Goal: Task Accomplishment & Management: Manage account settings

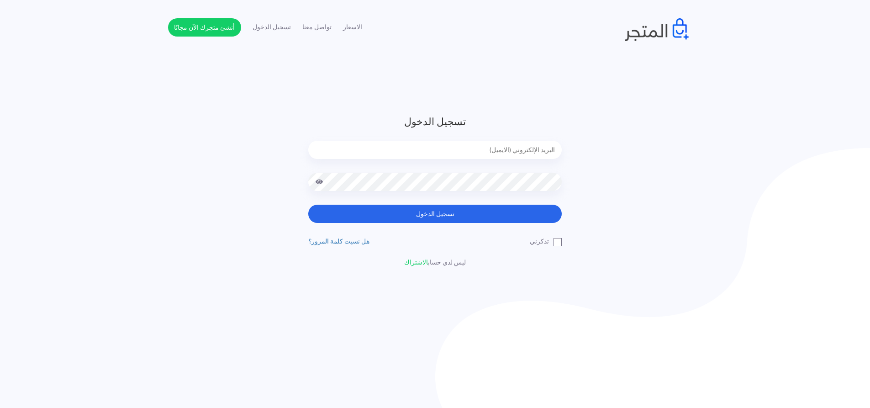
type input "[PERSON_NAME][EMAIL_ADDRESS][DOMAIN_NAME]"
click at [317, 178] on span at bounding box center [319, 182] width 8 height 18
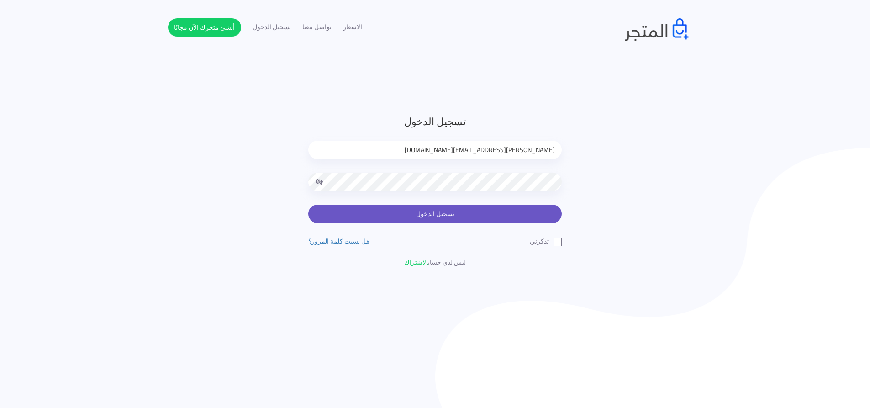
click at [474, 211] on button "تسجيل الدخول" at bounding box center [434, 214] width 253 height 18
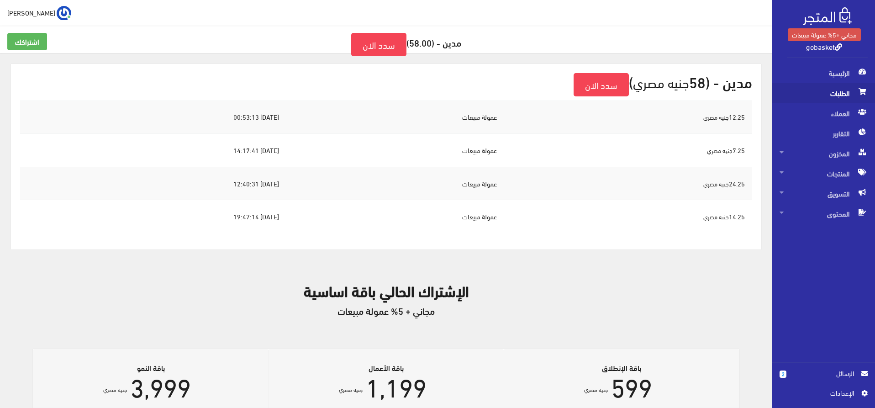
click at [831, 95] on span "الطلبات" at bounding box center [823, 93] width 88 height 20
click at [845, 94] on span "الطلبات" at bounding box center [823, 93] width 88 height 20
click at [848, 97] on span "الطلبات" at bounding box center [823, 93] width 88 height 20
click at [835, 88] on span "الطلبات" at bounding box center [823, 93] width 88 height 20
click at [844, 118] on span "العملاء" at bounding box center [823, 113] width 88 height 20
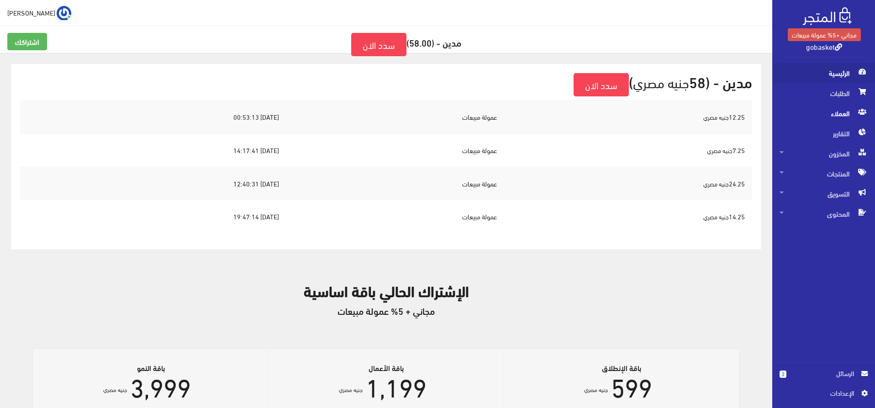
click at [840, 76] on span "الرئيسية" at bounding box center [823, 73] width 88 height 20
click at [844, 378] on link "2 الرسائل" at bounding box center [823, 378] width 88 height 20
click at [838, 77] on span "الرئيسية" at bounding box center [823, 73] width 88 height 20
click at [840, 97] on span "الطلبات" at bounding box center [823, 93] width 88 height 20
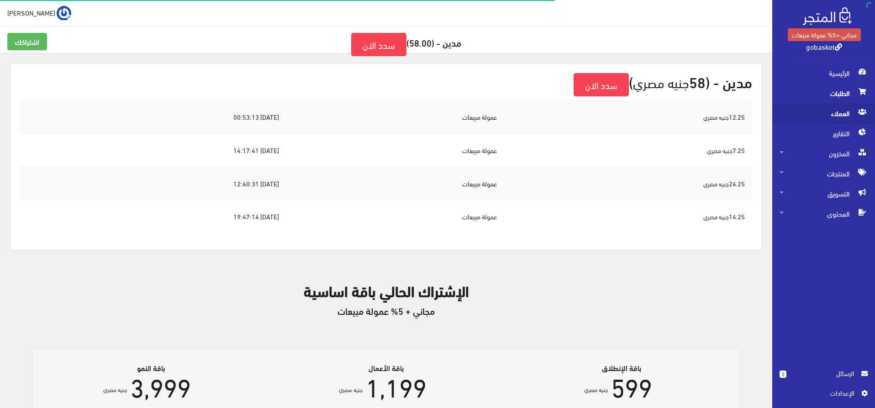
click at [840, 104] on span "العملاء" at bounding box center [823, 113] width 88 height 20
click at [838, 130] on span "التقارير" at bounding box center [823, 133] width 88 height 20
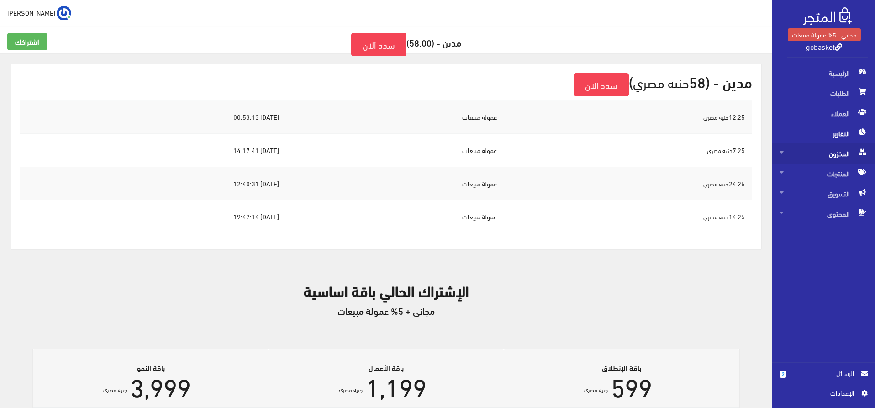
click at [840, 156] on span "المخزون" at bounding box center [823, 153] width 88 height 20
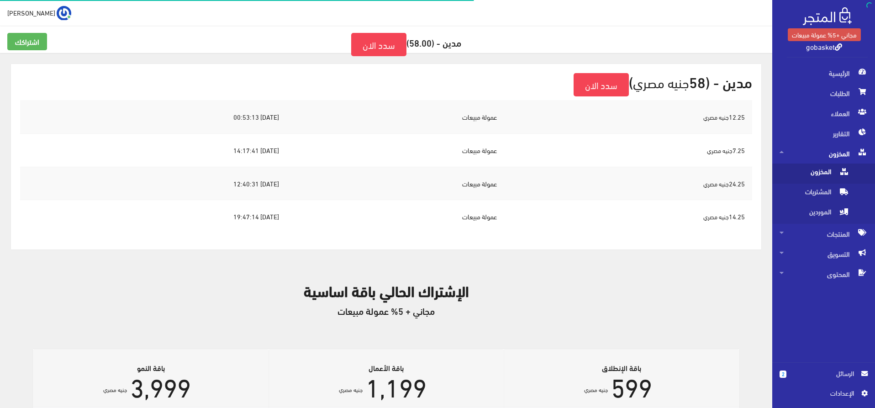
click at [833, 173] on span "المخزون" at bounding box center [813, 173] width 69 height 20
